Goal: Information Seeking & Learning: Learn about a topic

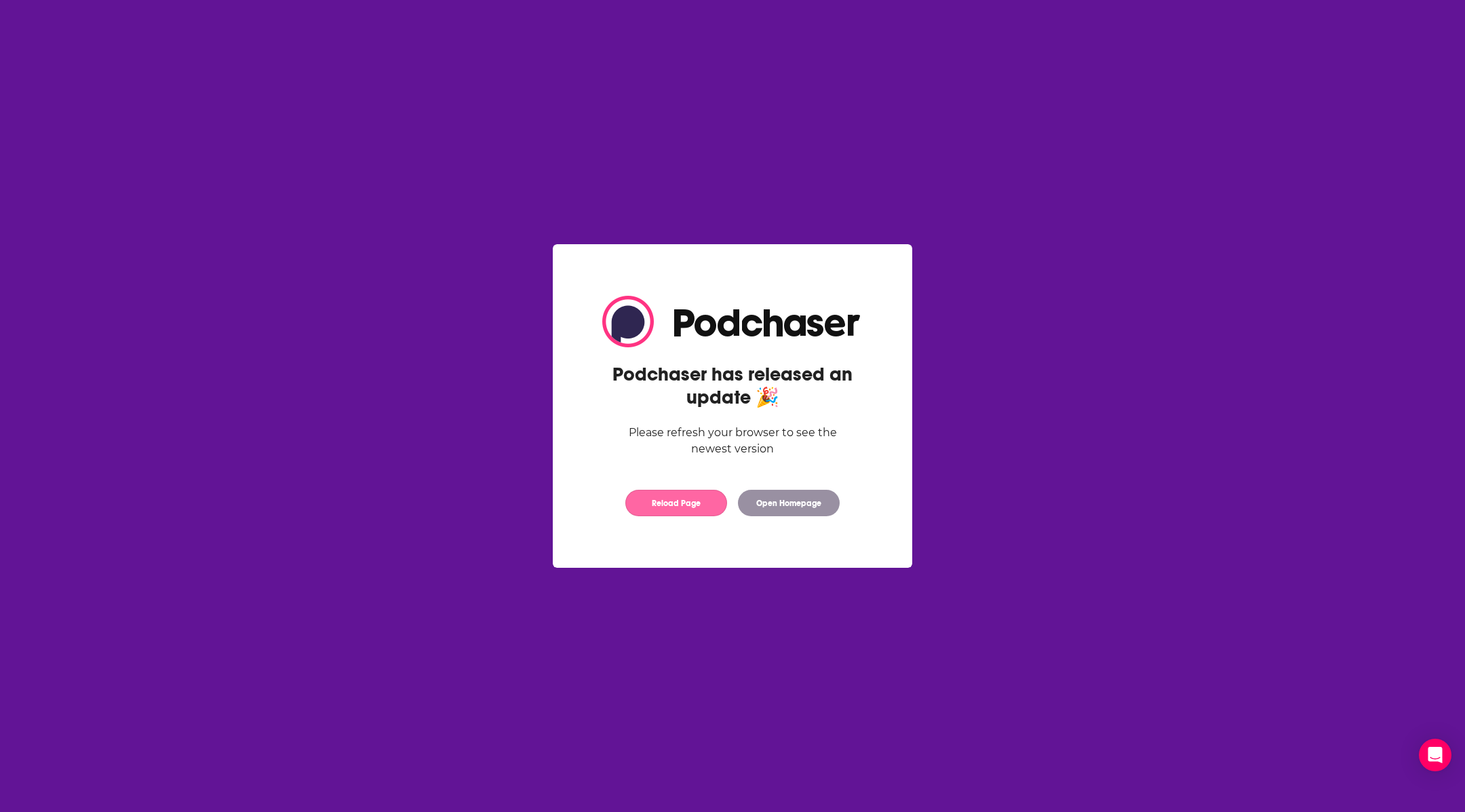
click at [678, 505] on button "Reload Page" at bounding box center [676, 503] width 101 height 26
click at [672, 514] on button "Reload Page" at bounding box center [676, 503] width 101 height 26
click at [691, 504] on button "Reload Page" at bounding box center [676, 503] width 101 height 26
click at [654, 496] on button "Reload Page" at bounding box center [676, 503] width 101 height 26
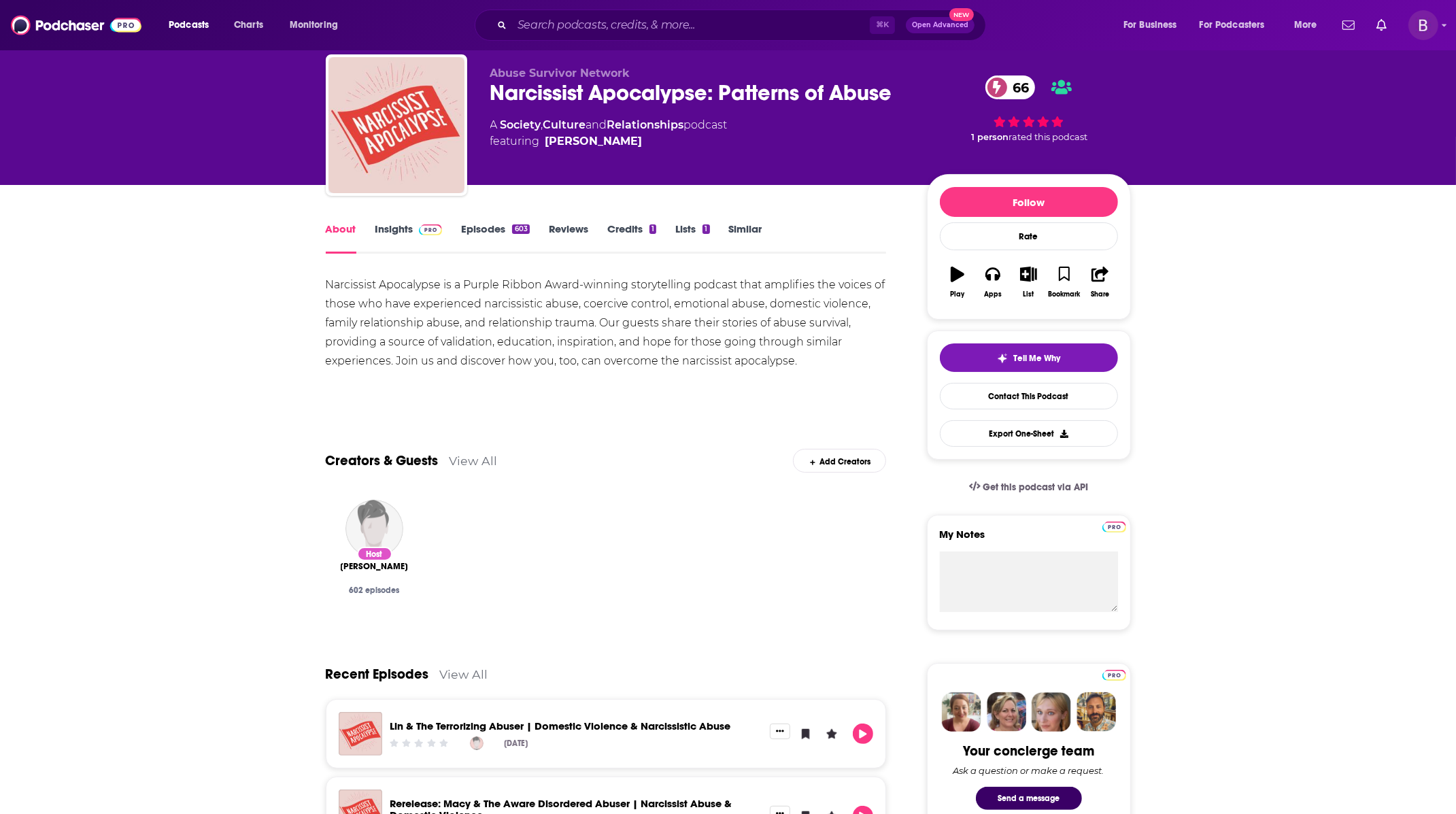
scroll to position [24, 0]
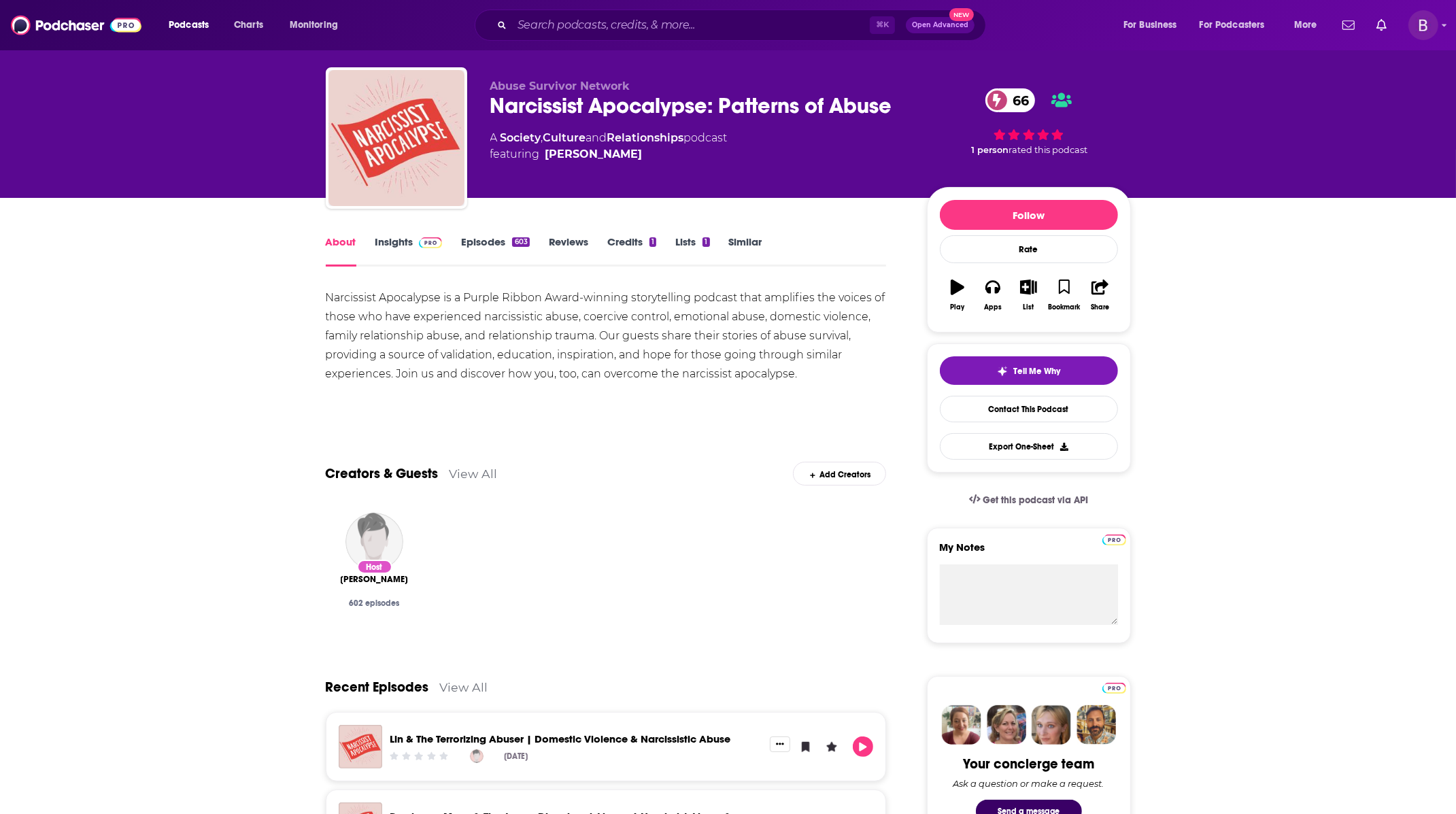
click at [399, 238] on link "Insights" at bounding box center [409, 251] width 68 height 31
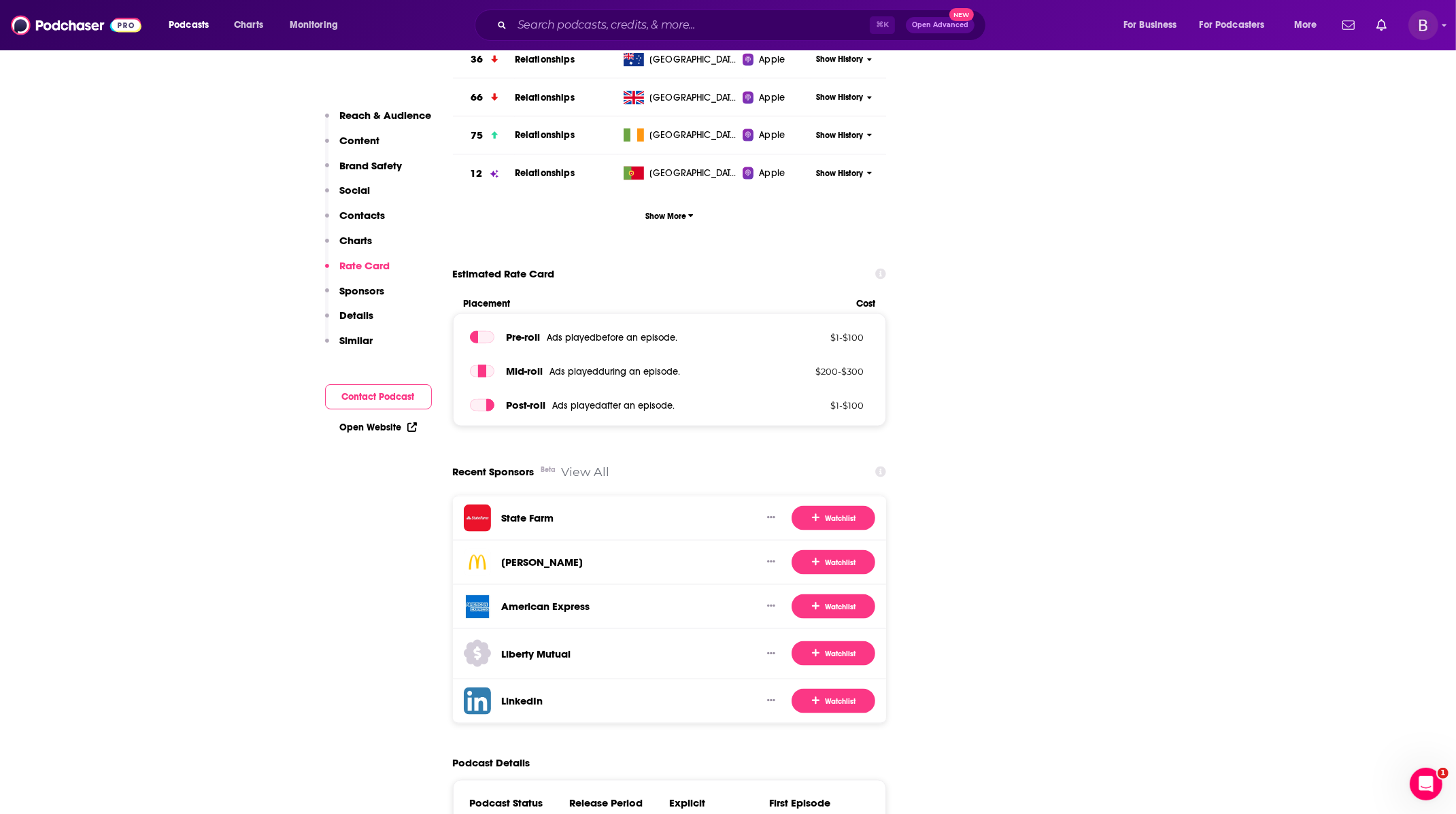
scroll to position [2123, 0]
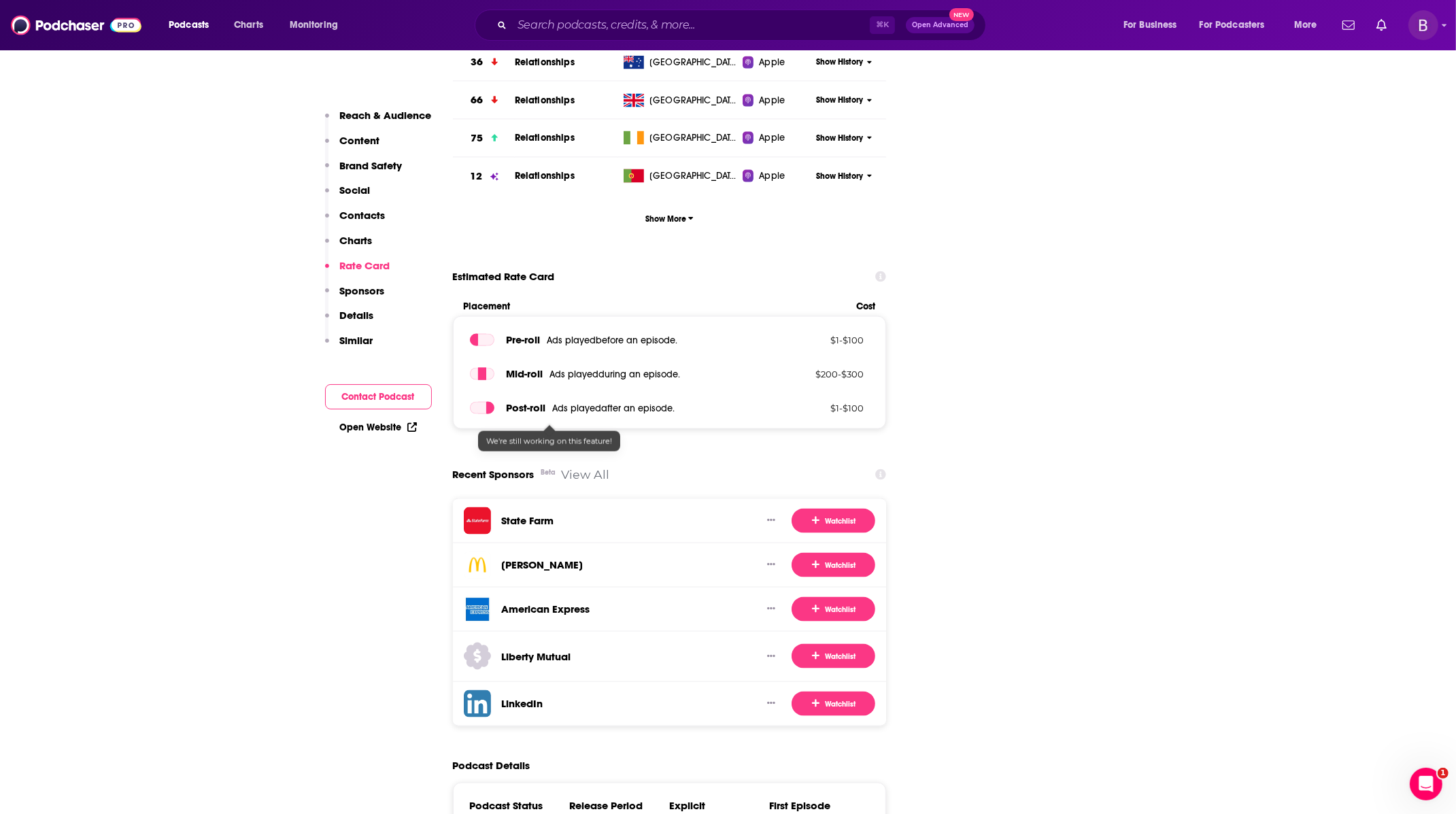
click at [574, 467] on link "View All" at bounding box center [586, 474] width 48 height 14
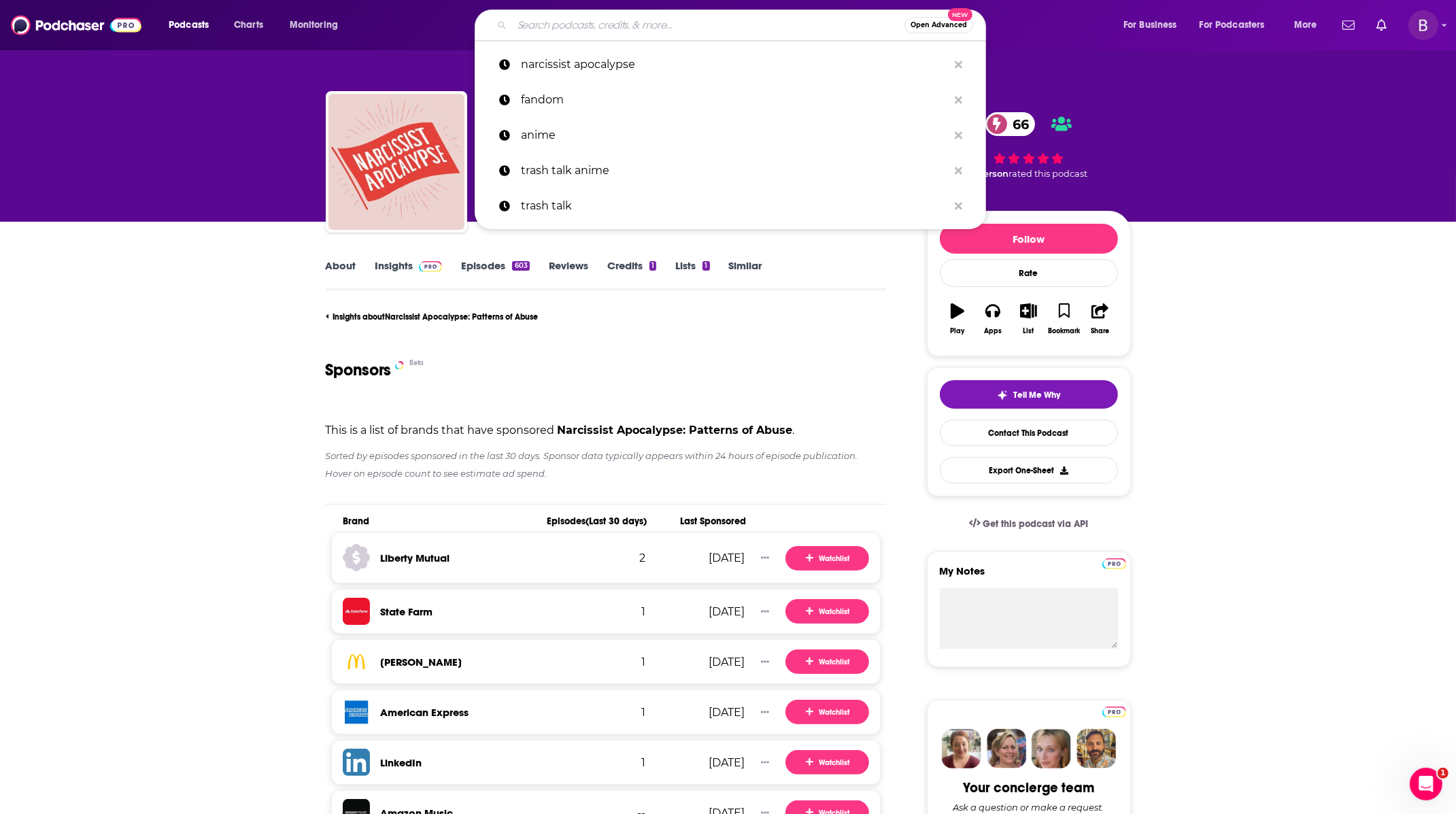
click at [631, 25] on input "Search podcasts, credits, & more..." at bounding box center [709, 25] width 393 height 22
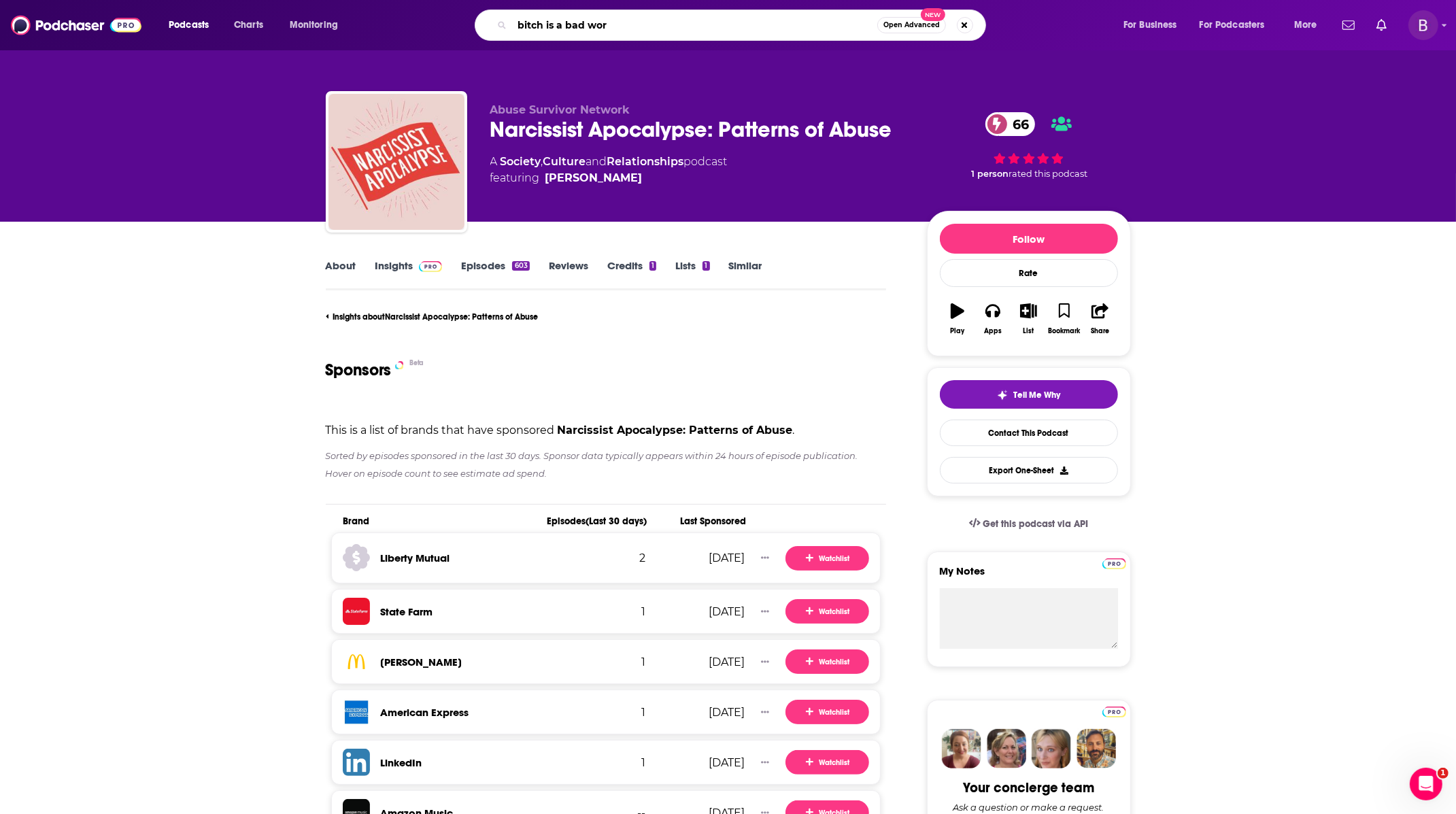
type input "bitch is a bad word"
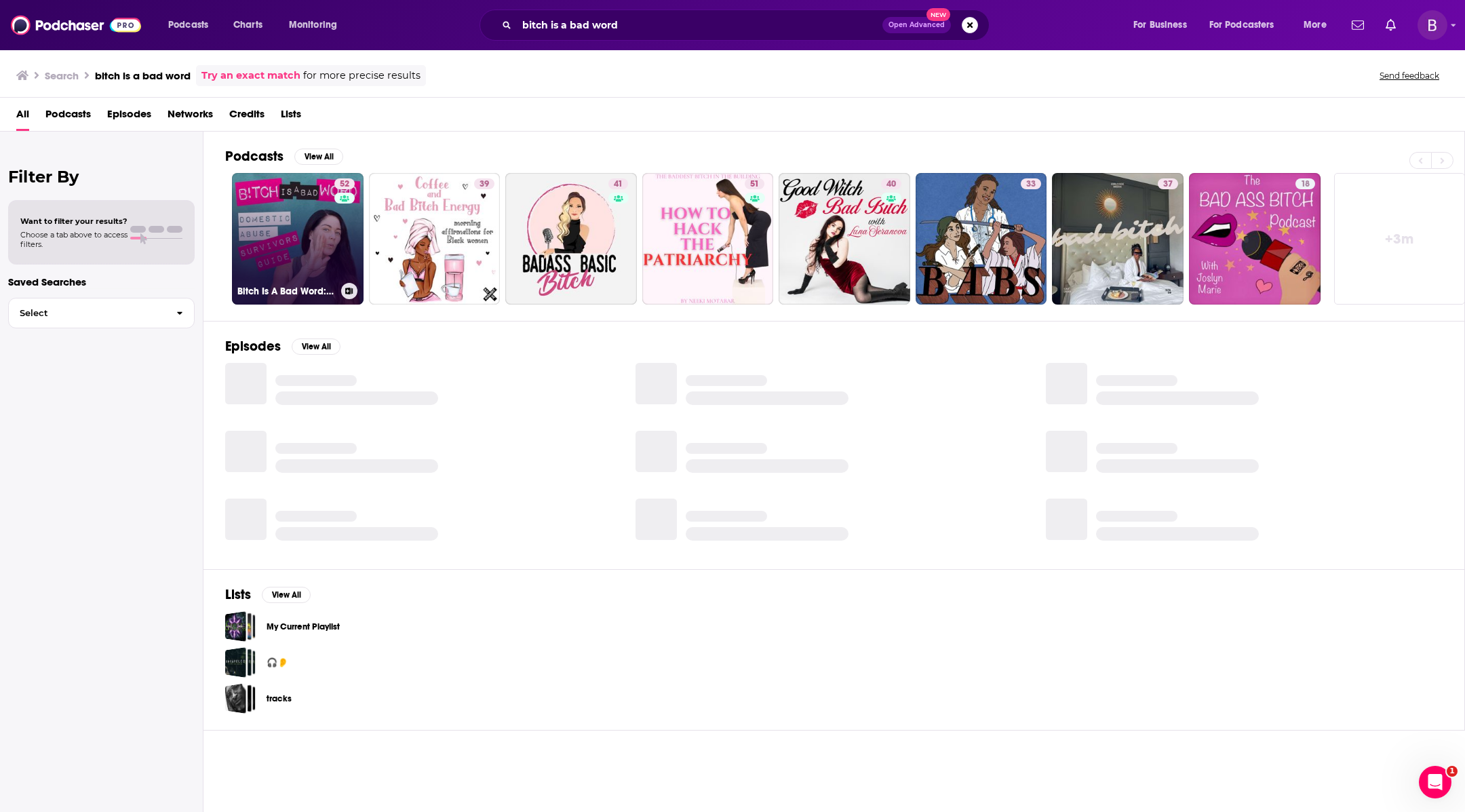
click at [286, 228] on link "52 Bitch Is A Bad Word: A Domestic Violence Podcast on Healing and Empowerment" at bounding box center [298, 238] width 132 height 132
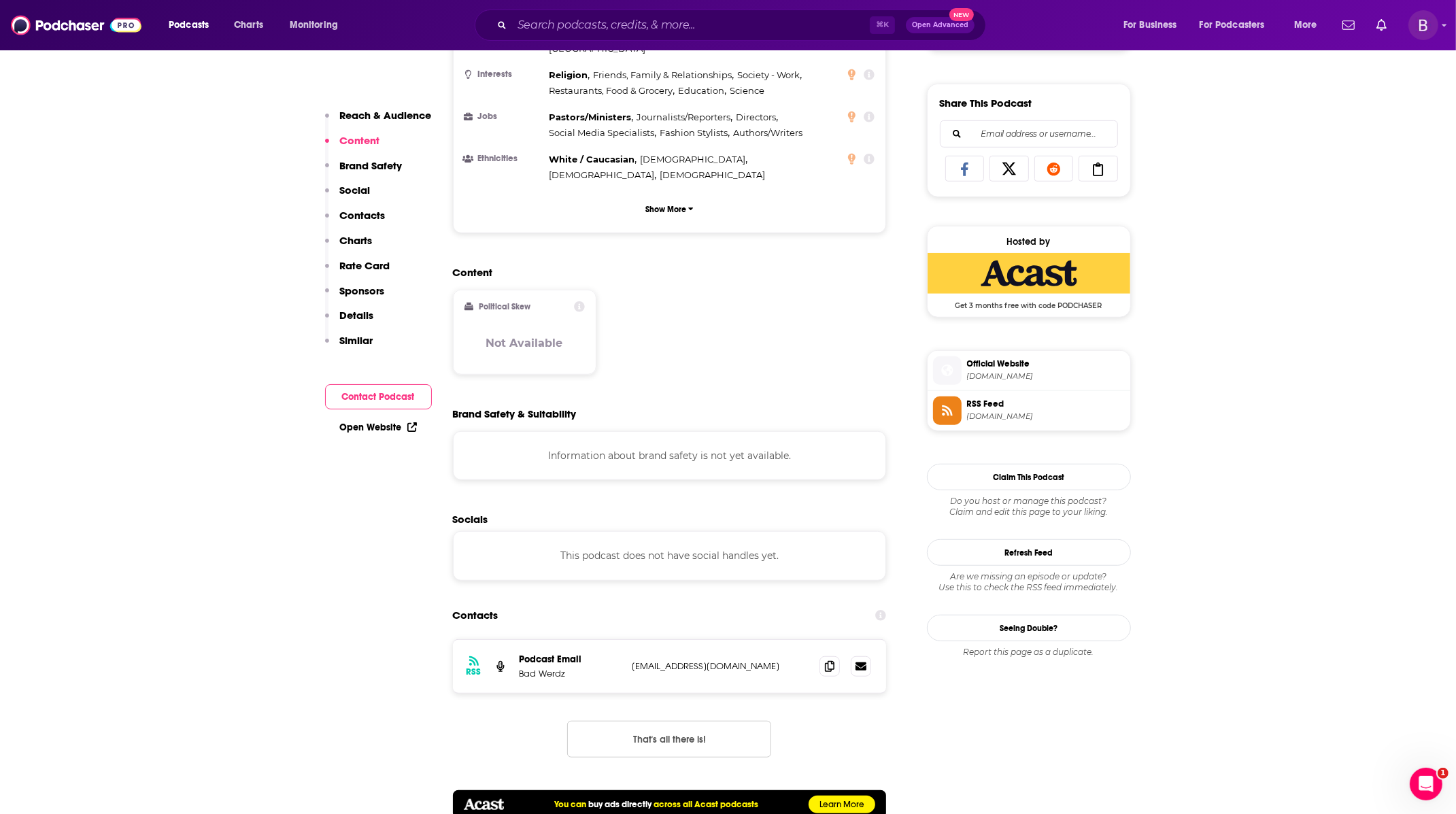
scroll to position [920, 0]
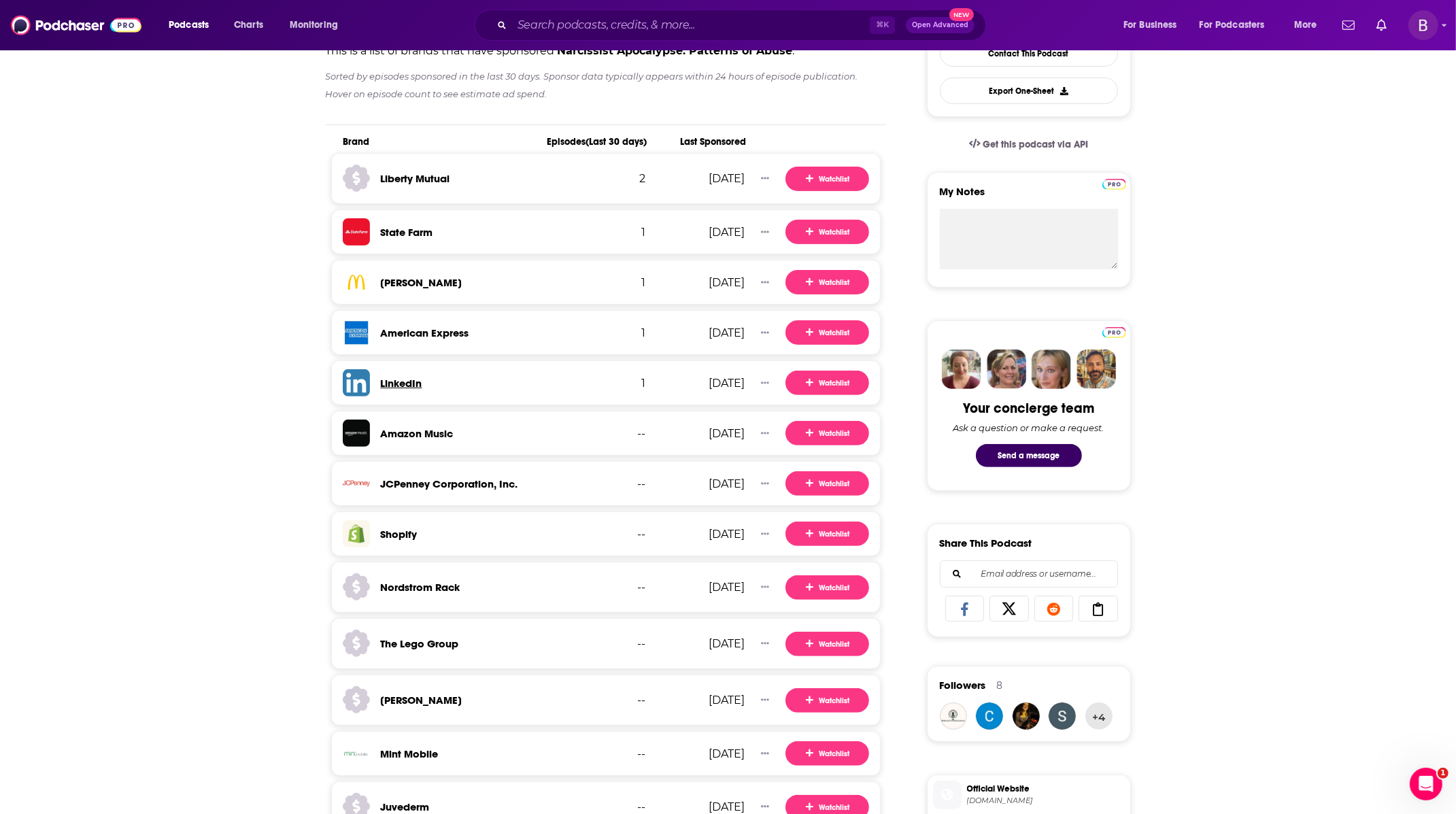
scroll to position [379, 0]
